Goal: Information Seeking & Learning: Check status

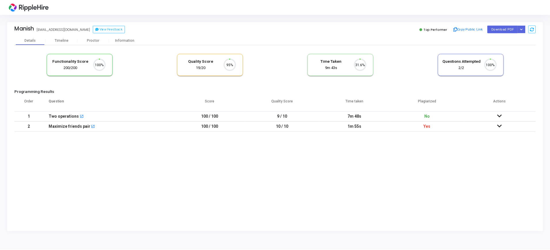
scroll to position [12, 15]
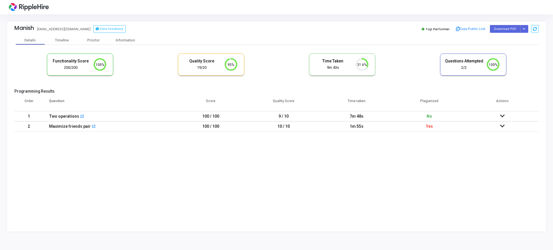
click at [502, 125] on icon at bounding box center [502, 126] width 5 height 4
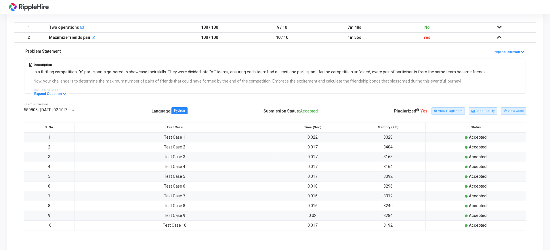
scroll to position [98, 0]
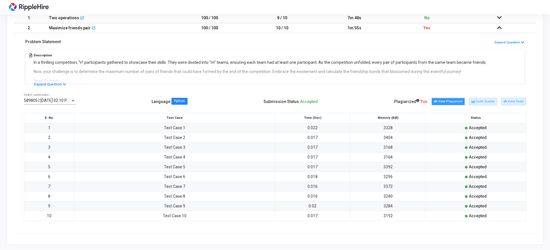
click at [461, 104] on button "View Plagiarism" at bounding box center [448, 101] width 33 height 7
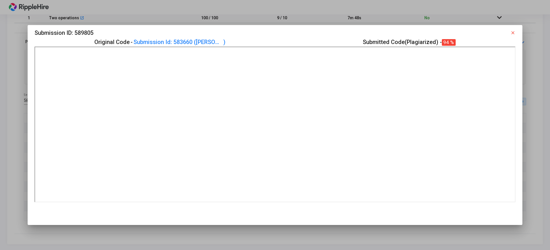
scroll to position [0, 0]
click at [0, 113] on div at bounding box center [275, 125] width 550 height 250
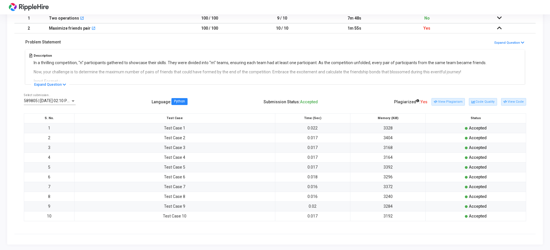
scroll to position [98, 0]
click at [455, 99] on button "View Plagiarism" at bounding box center [448, 101] width 33 height 7
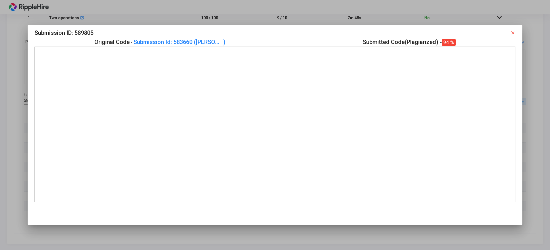
scroll to position [0, 0]
click at [203, 41] on link "Submission Id: 583660 ( Raj )" at bounding box center [188, 41] width 109 height 9
click at [516, 32] on mat-icon "close" at bounding box center [513, 32] width 5 height 5
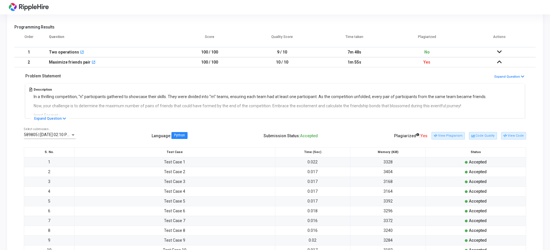
scroll to position [62, 0]
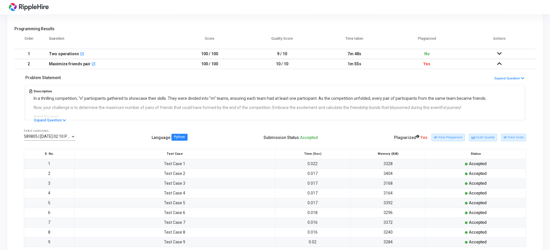
click at [499, 53] on icon at bounding box center [499, 54] width 5 height 4
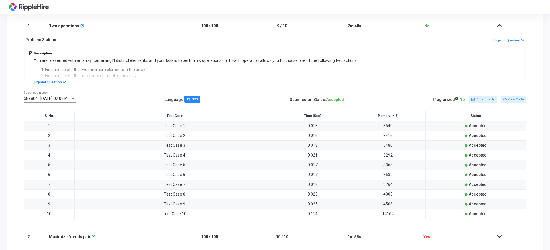
scroll to position [98, 0]
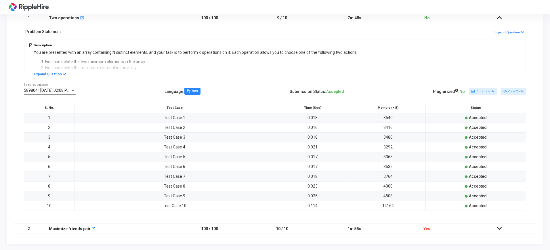
click at [486, 231] on td at bounding box center [499, 229] width 73 height 10
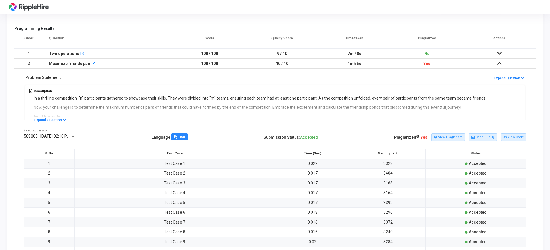
scroll to position [0, 0]
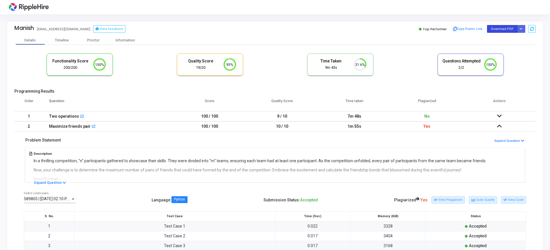
click at [497, 28] on button "Download PDF" at bounding box center [502, 29] width 31 height 8
click at [59, 40] on div "Timeline" at bounding box center [62, 40] width 14 height 4
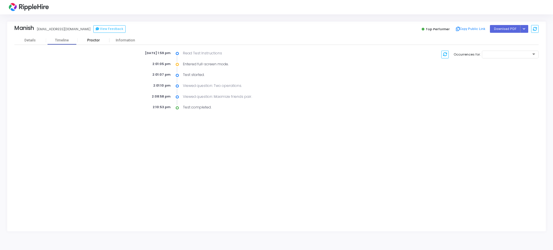
click at [92, 40] on div "Proctor" at bounding box center [94, 40] width 32 height 4
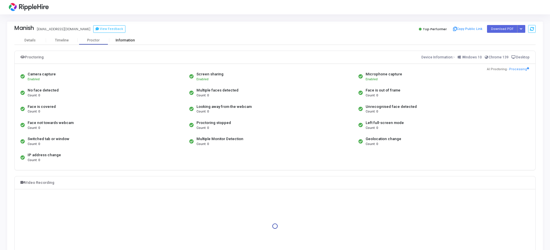
click at [135, 39] on div "Information" at bounding box center [125, 40] width 32 height 4
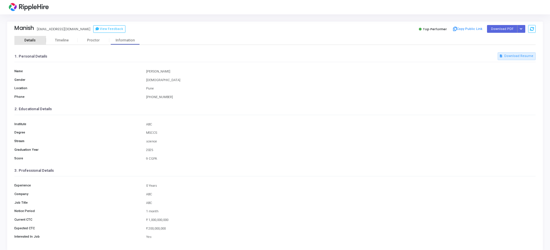
click at [38, 38] on div "Details" at bounding box center [30, 40] width 32 height 4
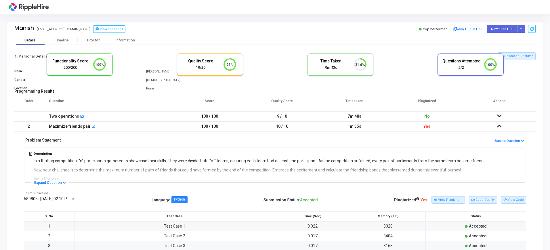
scroll to position [12, 15]
click at [71, 41] on div "Timeline" at bounding box center [62, 40] width 32 height 4
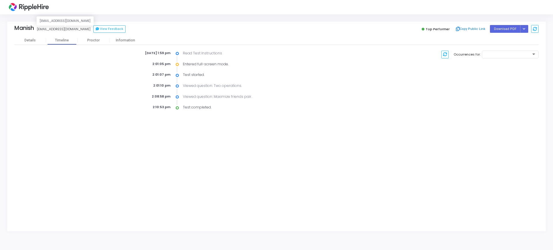
click at [49, 28] on div "[EMAIL_ADDRESS][DOMAIN_NAME]" at bounding box center [64, 29] width 54 height 5
click at [52, 29] on div "[EMAIL_ADDRESS][DOMAIN_NAME]" at bounding box center [64, 29] width 54 height 5
click at [32, 34] on div "Manish manishgupta7711@yopmail.com View Feedback Top Performer Copy Public Link…" at bounding box center [276, 29] width 524 height 14
click at [32, 41] on div "Details" at bounding box center [29, 40] width 11 height 4
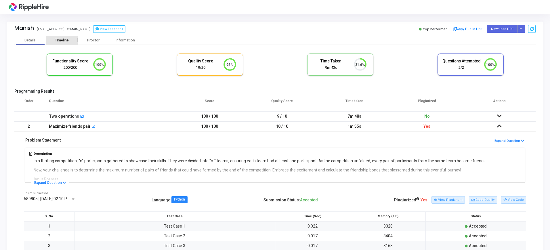
click at [52, 39] on div "Timeline" at bounding box center [62, 40] width 32 height 4
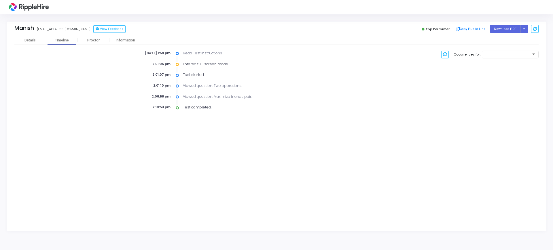
drag, startPoint x: 38, startPoint y: 29, endPoint x: 89, endPoint y: 27, distance: 51.3
click at [89, 27] on div "Manish manishgupta7711@yopmail.com View Feedback" at bounding box center [143, 29] width 259 height 8
copy div "[EMAIL_ADDRESS][DOMAIN_NAME]"
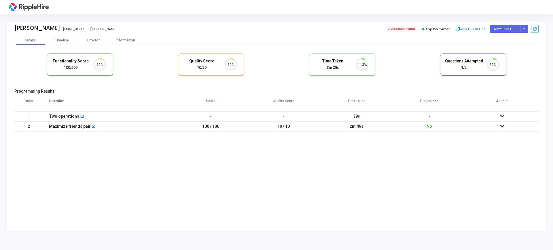
scroll to position [12, 15]
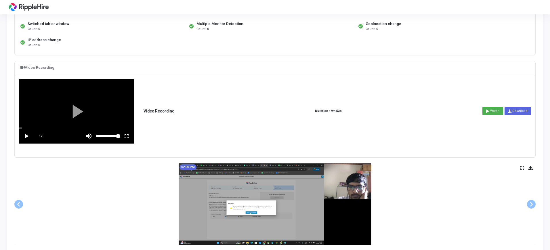
scroll to position [108, 0]
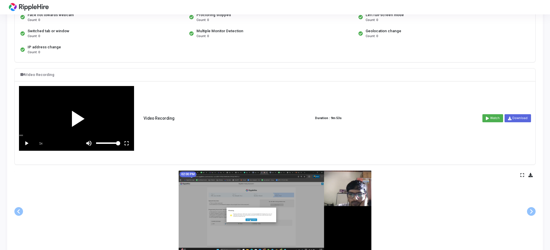
click at [70, 117] on div at bounding box center [76, 118] width 115 height 64
click at [129, 141] on vg-fullscreen at bounding box center [126, 143] width 14 height 14
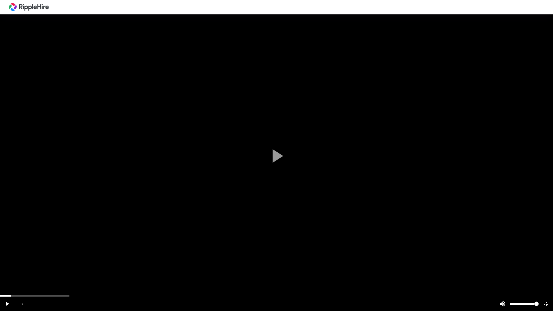
click at [57, 250] on div "scrub bar" at bounding box center [262, 303] width 426 height 14
click at [36, 250] on div at bounding box center [276, 155] width 553 height 311
click at [37, 250] on div "scrub bar" at bounding box center [276, 295] width 553 height 1
click at [50, 250] on div "scrub bar" at bounding box center [276, 295] width 553 height 1
click at [61, 250] on div at bounding box center [276, 155] width 553 height 311
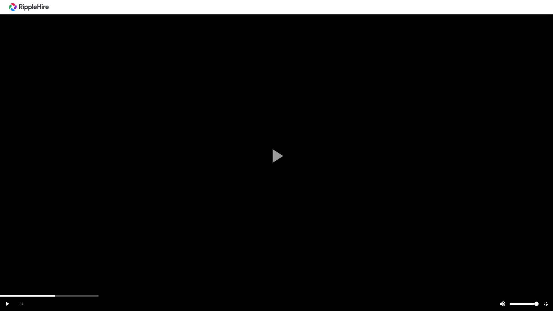
click at [44, 250] on div "scrub bar" at bounding box center [276, 295] width 553 height 1
click at [37, 250] on div "scrub bar" at bounding box center [276, 295] width 553 height 1
click at [26, 250] on span "1x" at bounding box center [21, 303] width 14 height 14
click at [26, 250] on span "1.5x" at bounding box center [21, 303] width 14 height 14
click at [26, 250] on div "scrub bar" at bounding box center [276, 295] width 553 height 1
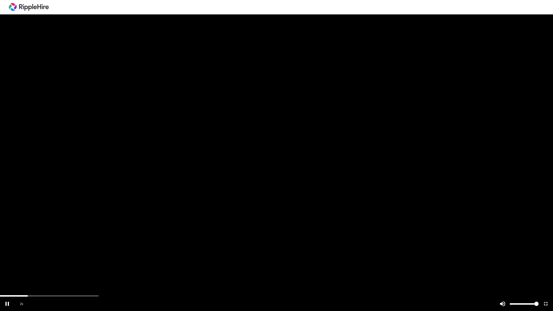
click at [12, 250] on div at bounding box center [276, 155] width 553 height 311
click at [10, 250] on div at bounding box center [276, 155] width 553 height 311
click at [20, 250] on span "2x" at bounding box center [21, 303] width 14 height 14
click at [20, 250] on span "0.5x" at bounding box center [21, 303] width 14 height 14
drag, startPoint x: 534, startPoint y: 304, endPoint x: 552, endPoint y: 302, distance: 18.2
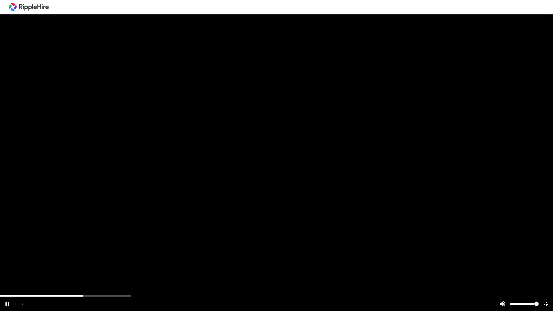
click at [552, 250] on vg-controls "1x" at bounding box center [276, 303] width 553 height 14
click at [161, 250] on div at bounding box center [276, 155] width 553 height 311
click at [157, 250] on div at bounding box center [276, 155] width 553 height 311
click at [149, 250] on div "scrub bar" at bounding box center [276, 295] width 553 height 1
click at [155, 250] on div "scrub bar" at bounding box center [276, 295] width 553 height 1
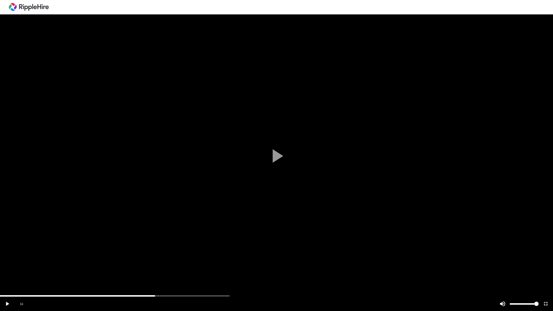
click at [161, 250] on div "scrub bar" at bounding box center [276, 295] width 553 height 1
click at [182, 250] on div "scrub bar" at bounding box center [262, 303] width 426 height 14
click at [200, 250] on div "scrub bar" at bounding box center [276, 295] width 553 height 1
click at [224, 250] on div "scrub bar" at bounding box center [276, 295] width 553 height 1
click at [254, 250] on div "scrub bar" at bounding box center [276, 295] width 553 height 1
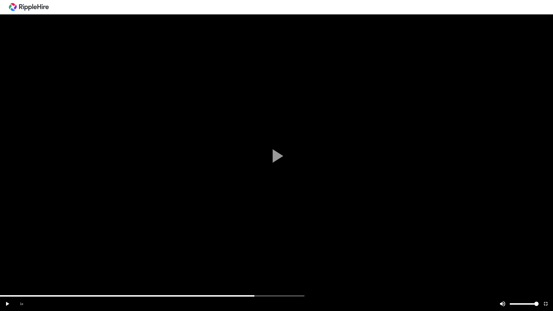
click at [277, 250] on div "scrub bar" at bounding box center [276, 295] width 553 height 1
click at [305, 250] on div "scrub bar" at bounding box center [262, 303] width 426 height 14
click at [324, 250] on div at bounding box center [276, 155] width 553 height 311
click at [318, 250] on div "scrub bar" at bounding box center [276, 295] width 553 height 1
click at [311, 250] on div "scrub bar" at bounding box center [276, 295] width 553 height 1
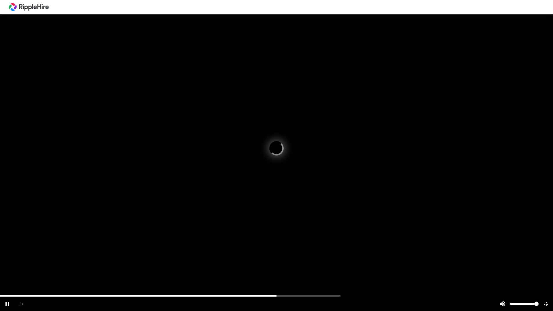
click at [316, 250] on div at bounding box center [276, 155] width 553 height 311
click at [317, 250] on div "scrub bar" at bounding box center [276, 295] width 553 height 1
click at [10, 250] on vg-play-pause at bounding box center [7, 303] width 14 height 14
click at [364, 250] on div "scrub bar" at bounding box center [276, 295] width 553 height 1
click at [410, 250] on div "scrub bar" at bounding box center [276, 295] width 553 height 1
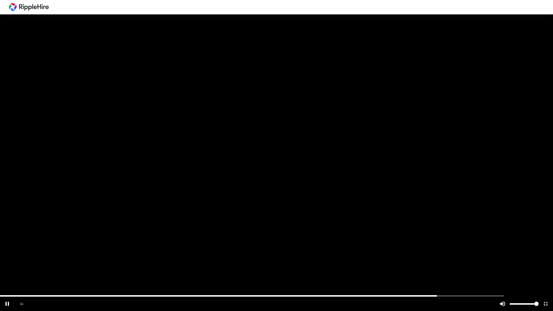
click at [478, 250] on div at bounding box center [276, 155] width 553 height 311
